Goal: Information Seeking & Learning: Learn about a topic

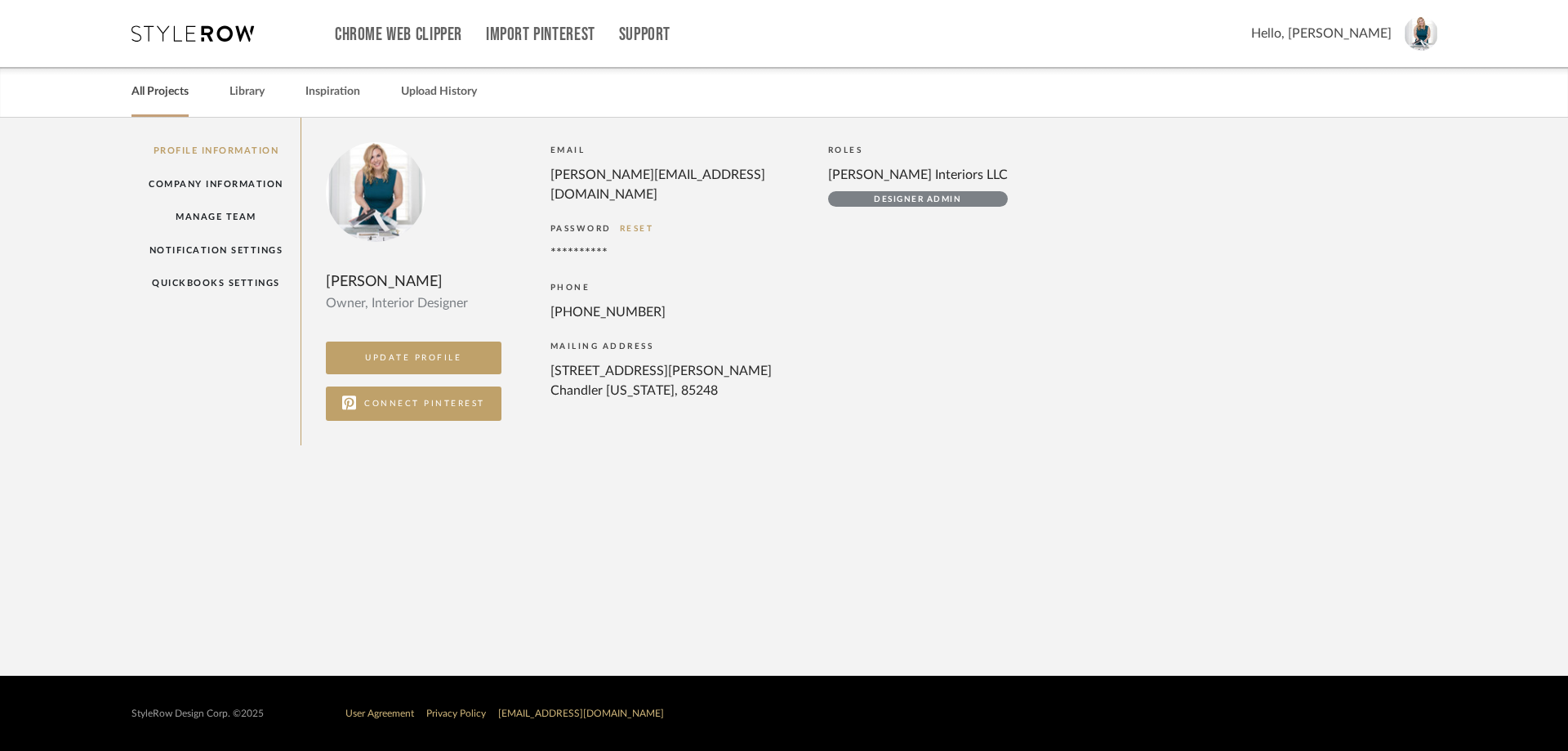
click at [178, 109] on div "All Projects" at bounding box center [160, 92] width 57 height 50
click at [228, 33] on icon at bounding box center [192, 33] width 123 height 17
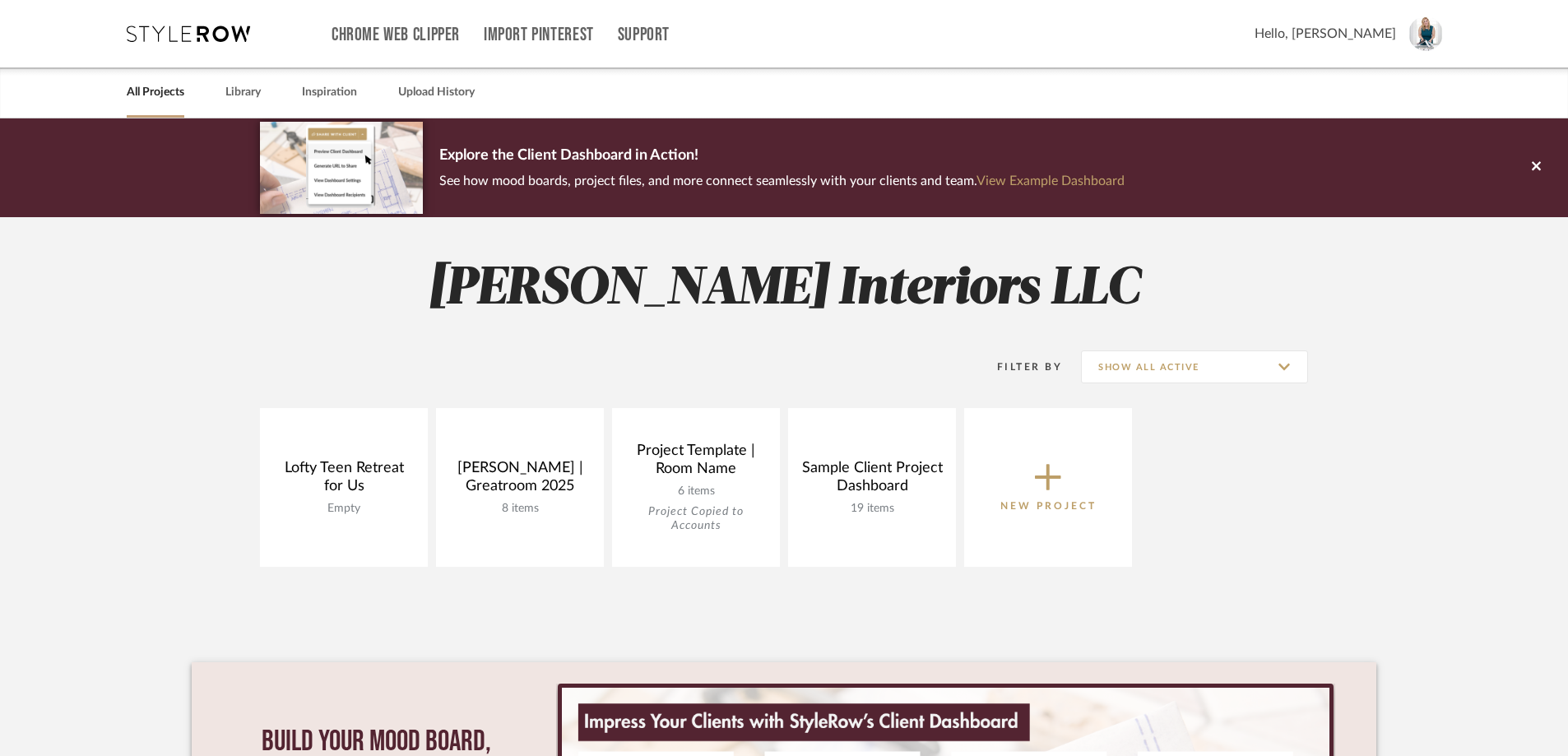
click at [1467, 398] on project-collections "Explore the Client Dashboard in Action! See how mood boards, project files, and…" at bounding box center [784, 570] width 1568 height 904
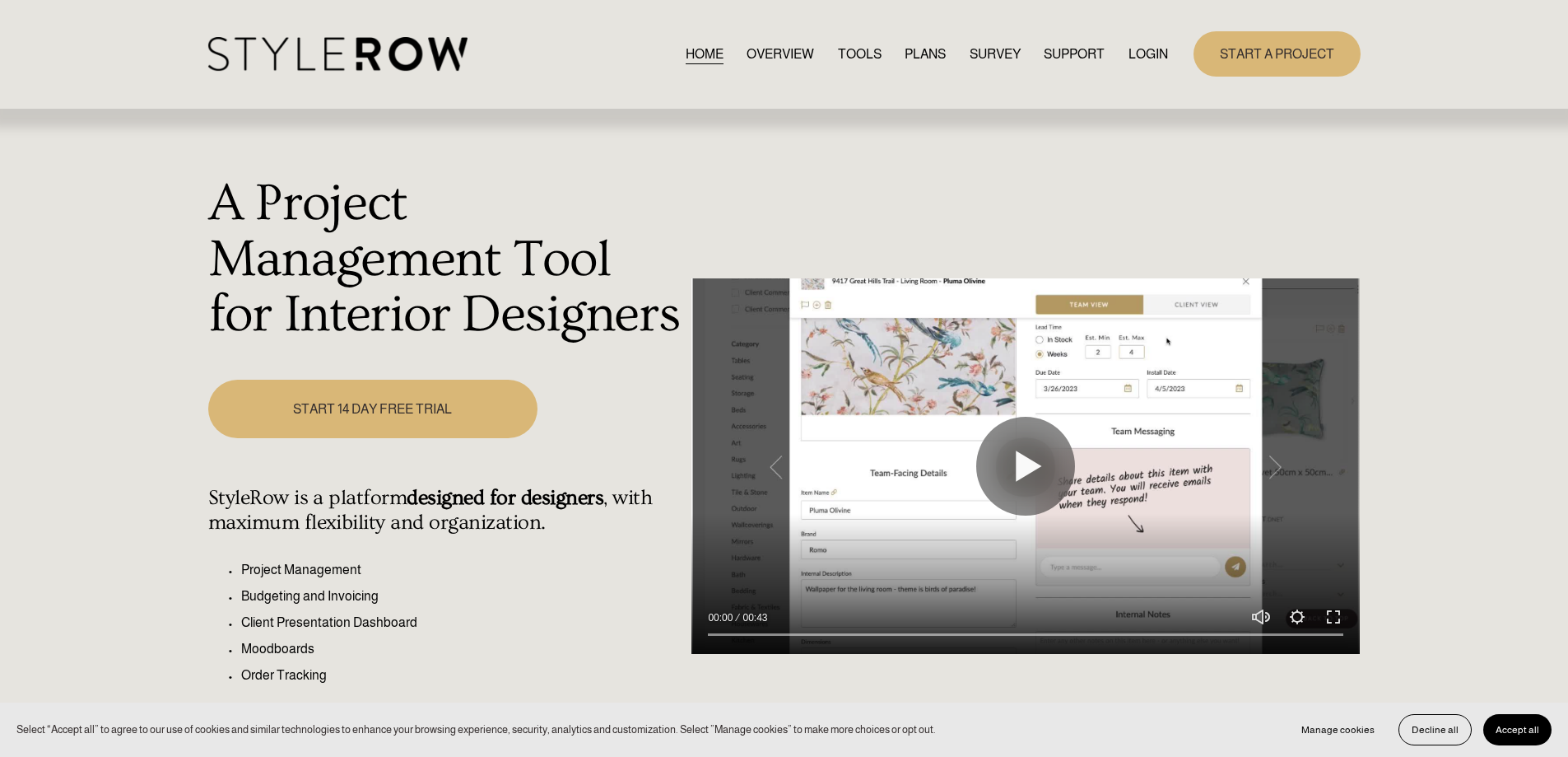
click at [916, 59] on link "PLANS" at bounding box center [925, 54] width 41 height 22
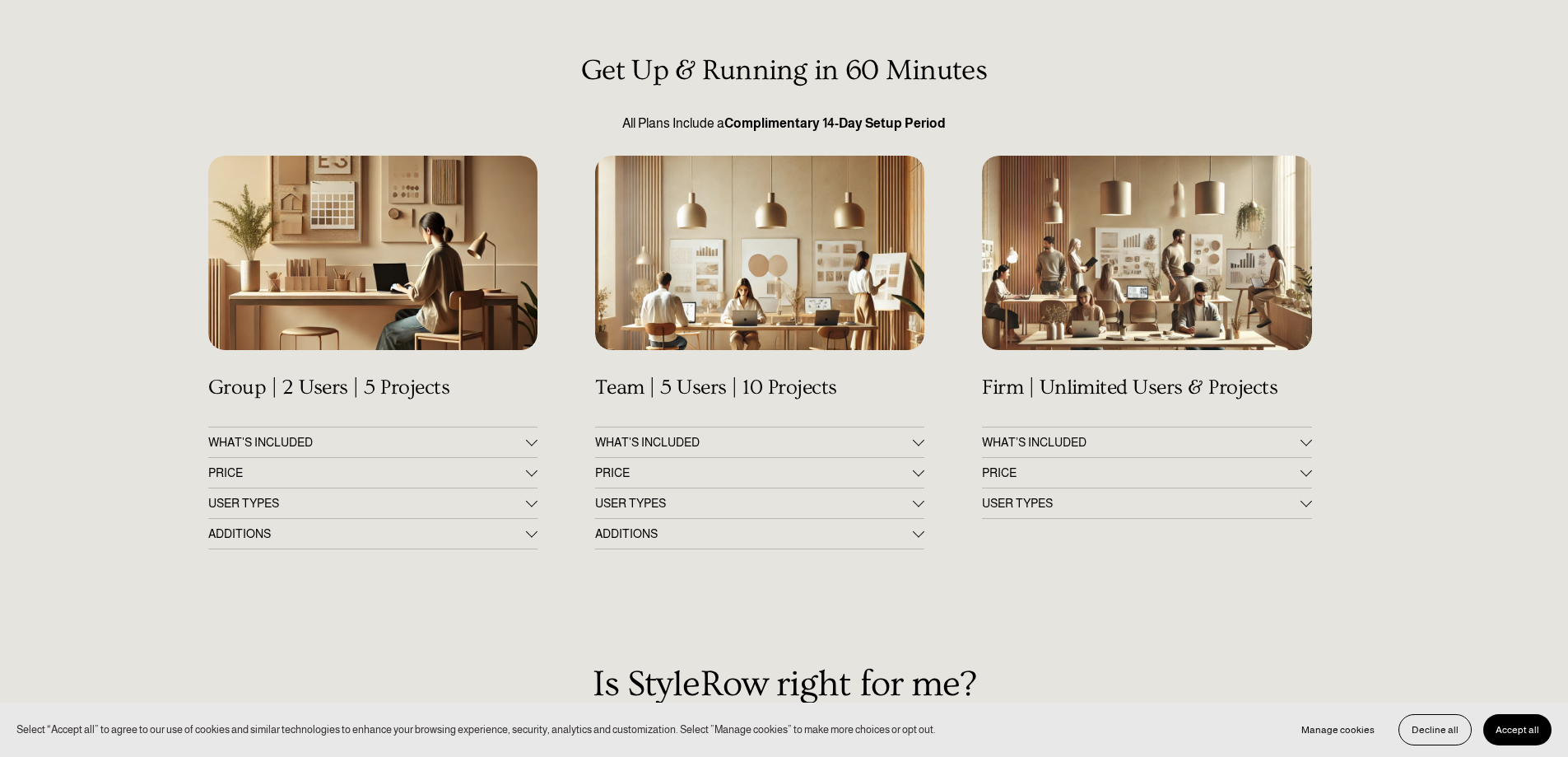
scroll to position [165, 0]
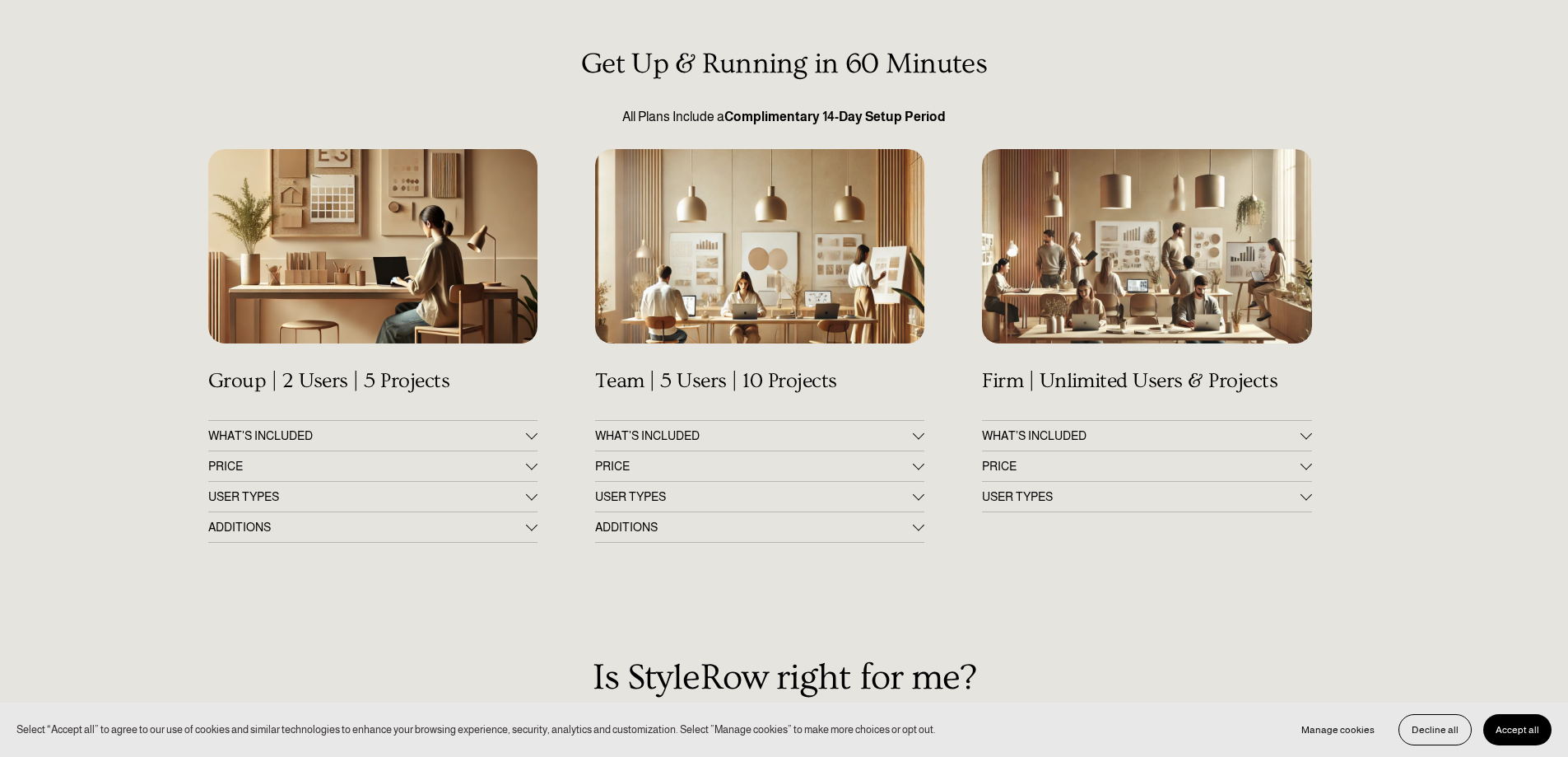
click at [427, 461] on span "PRICE" at bounding box center [367, 466] width 318 height 13
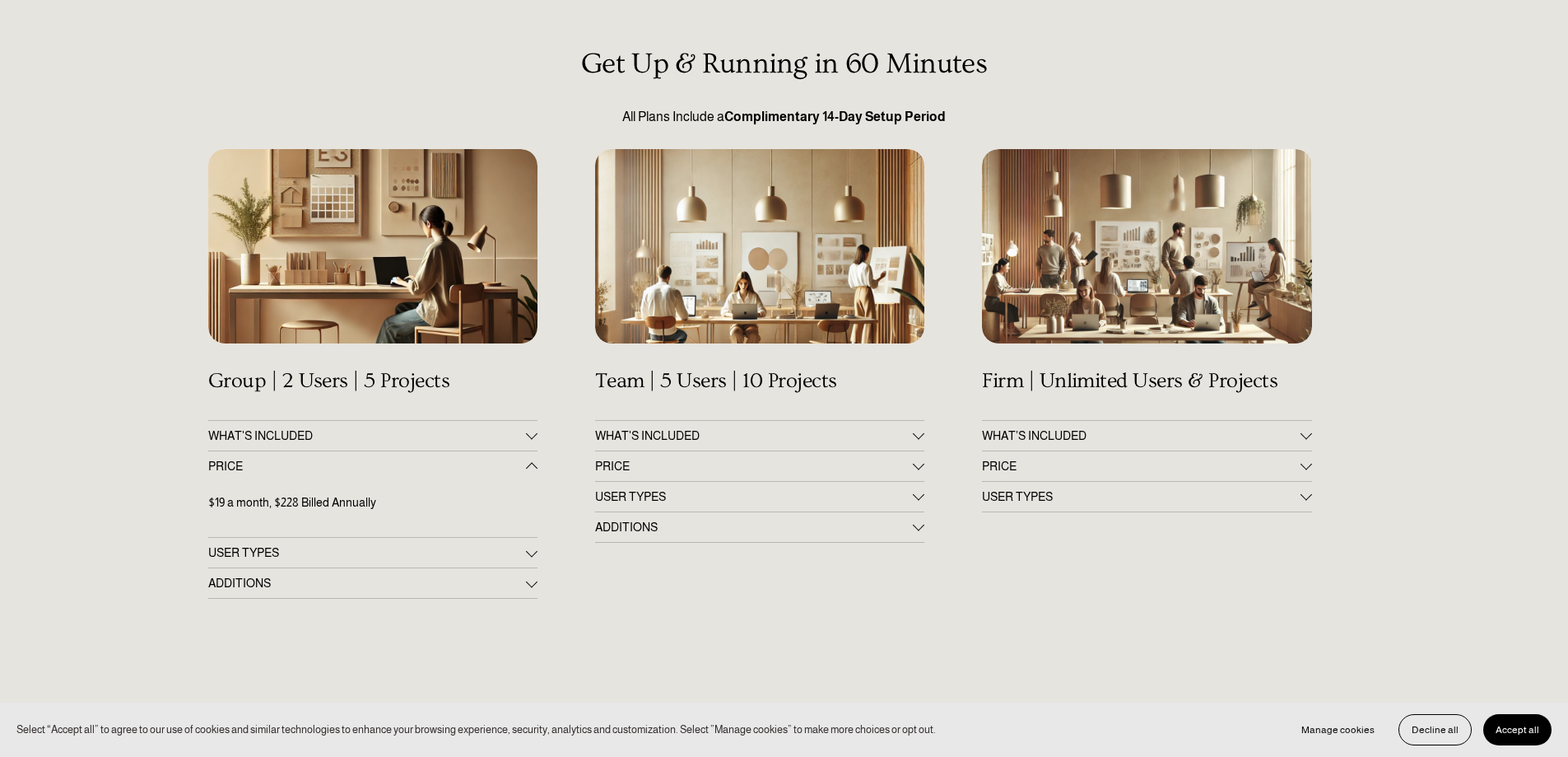
click at [920, 469] on div at bounding box center [919, 463] width 11 height 11
click at [1304, 474] on button "PRICE" at bounding box center [1146, 466] width 329 height 30
click at [1393, 508] on div "Get Up & Running in 60 Minutes All Plans Include a Complimentary 14-Day Setup P…" at bounding box center [784, 647] width 1568 height 1199
click at [913, 632] on div "Get Up & Running in 60 Minutes All Plans Include a Complimentary 14-Day Setup P…" at bounding box center [784, 647] width 1568 height 1199
